Goal: Task Accomplishment & Management: Use online tool/utility

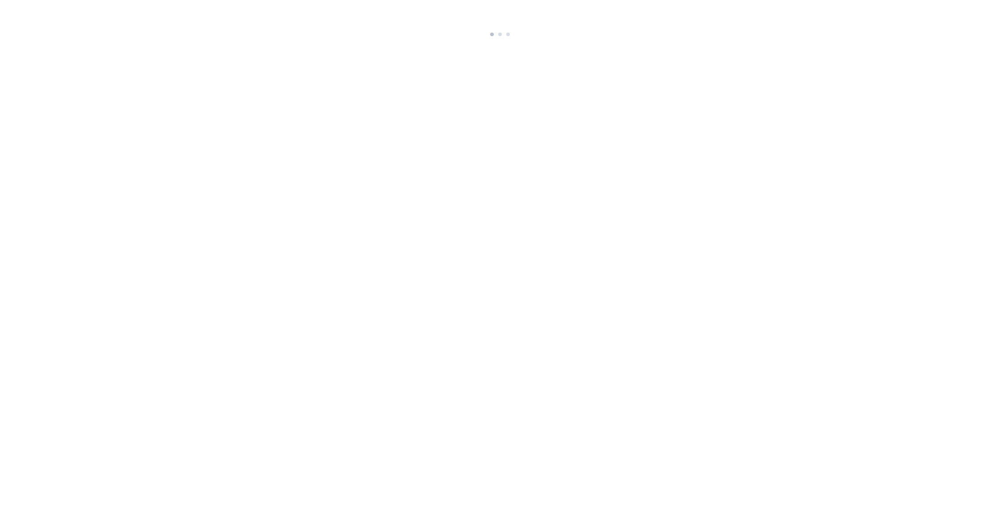
click at [253, 40] on html at bounding box center [500, 20] width 1000 height 40
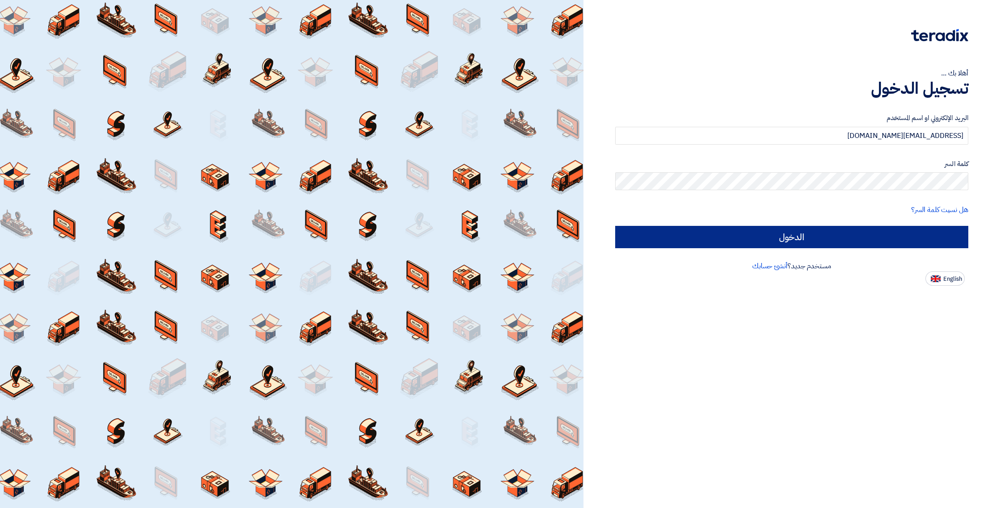
click at [807, 242] on input "الدخول" at bounding box center [791, 237] width 353 height 22
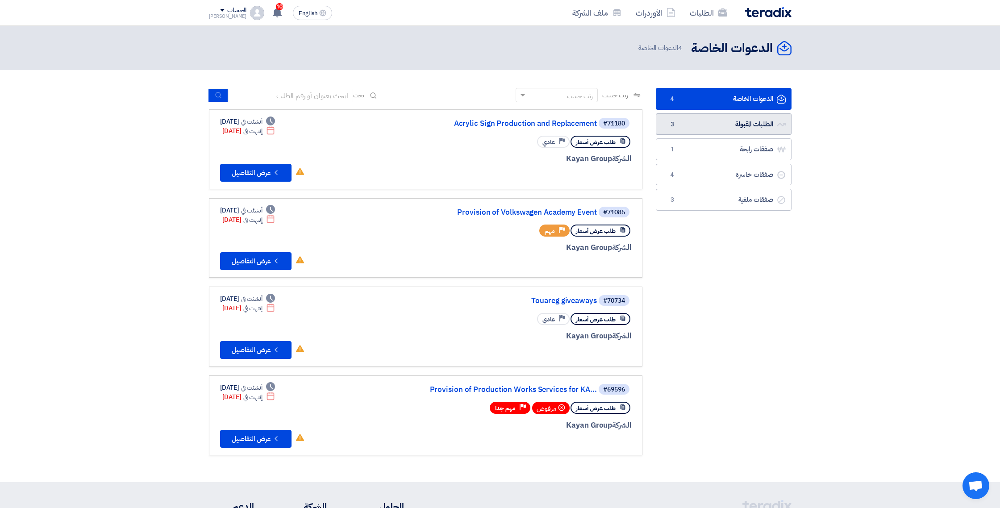
click at [703, 124] on link "الطلبات المقبولة الطلبات المقبولة 3" at bounding box center [724, 124] width 136 height 22
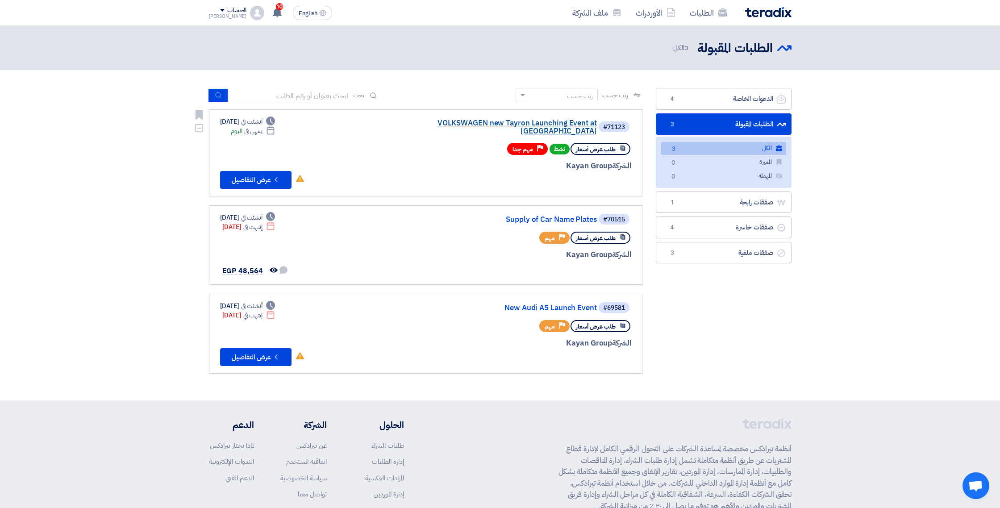
click at [520, 122] on link "VOLKSWAGEN new Tayron Launching Event at [GEOGRAPHIC_DATA]" at bounding box center [507, 127] width 179 height 16
